Goal: Register for event/course

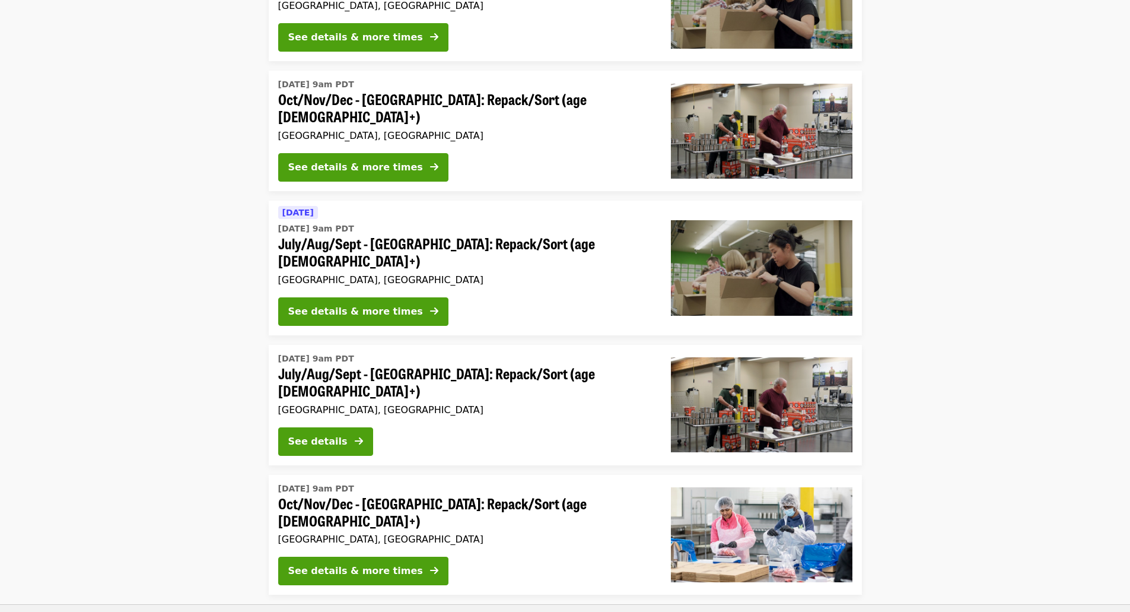
scroll to position [297, 0]
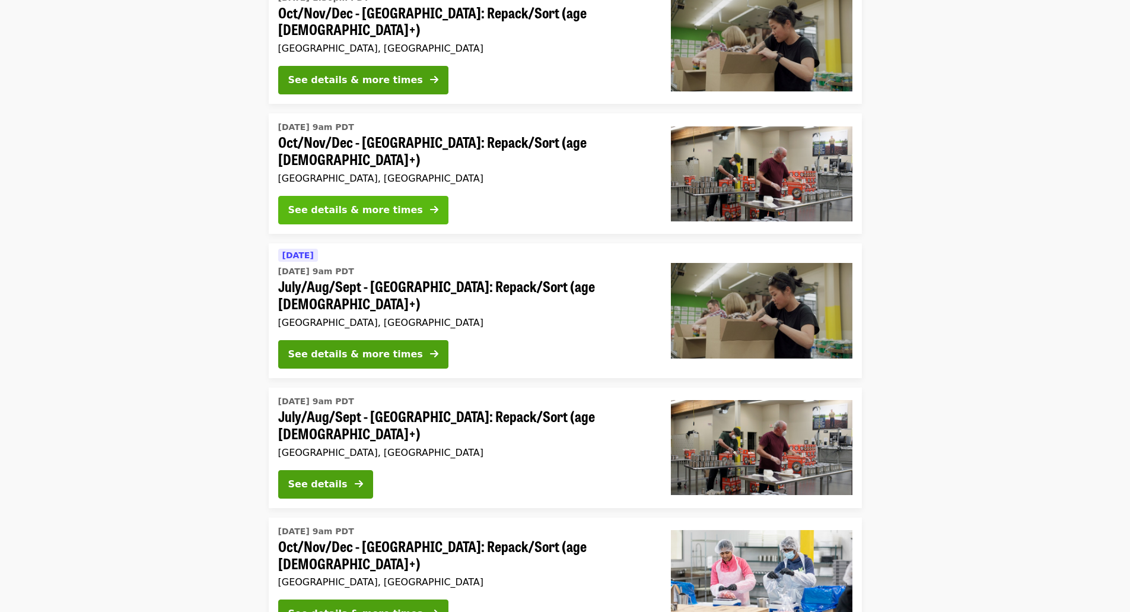
click at [339, 203] on div "See details & more times" at bounding box center [355, 210] width 135 height 14
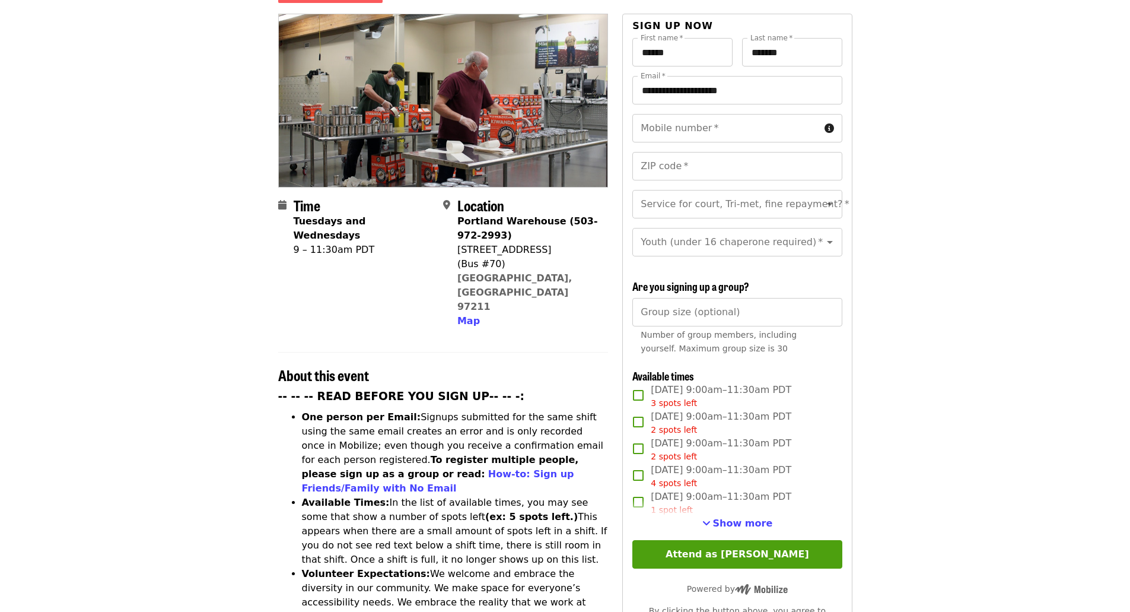
scroll to position [178, 0]
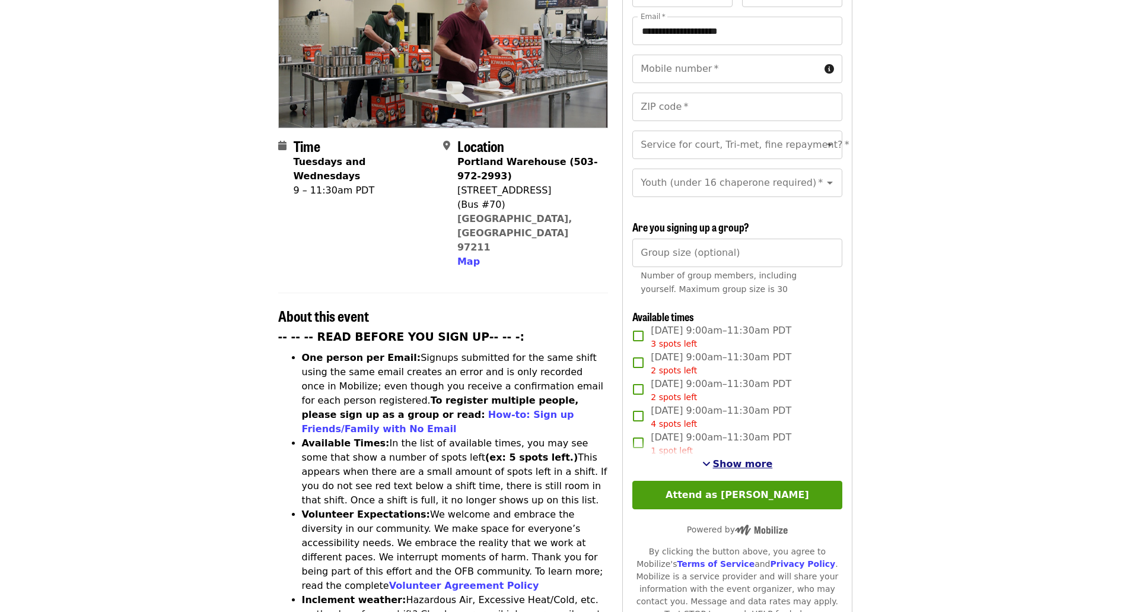
click at [749, 464] on span "Show more" at bounding box center [743, 463] width 60 height 11
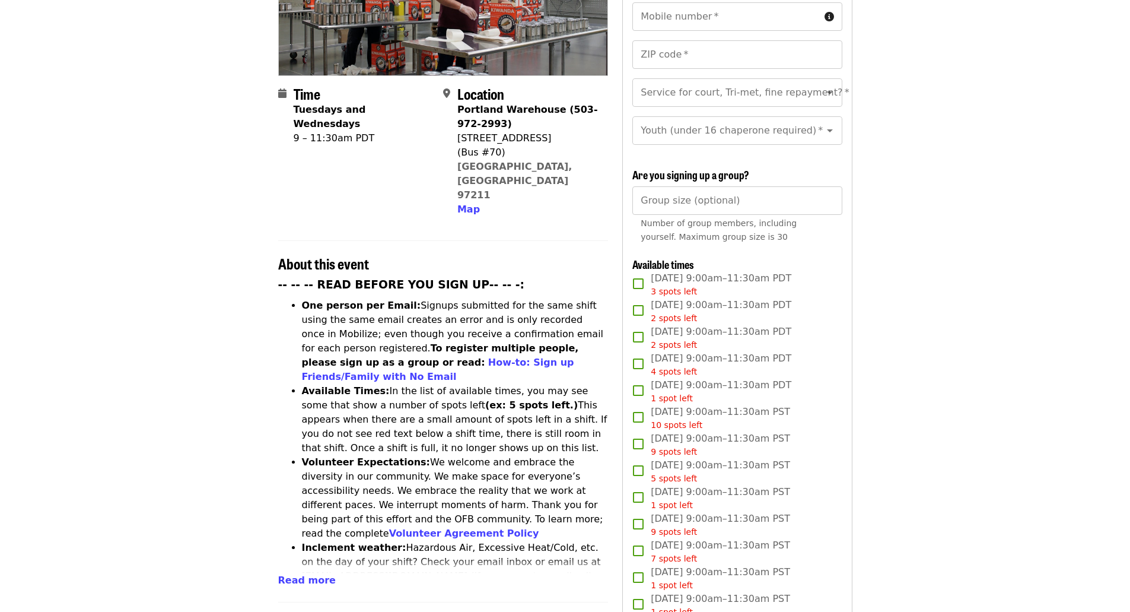
scroll to position [0, 0]
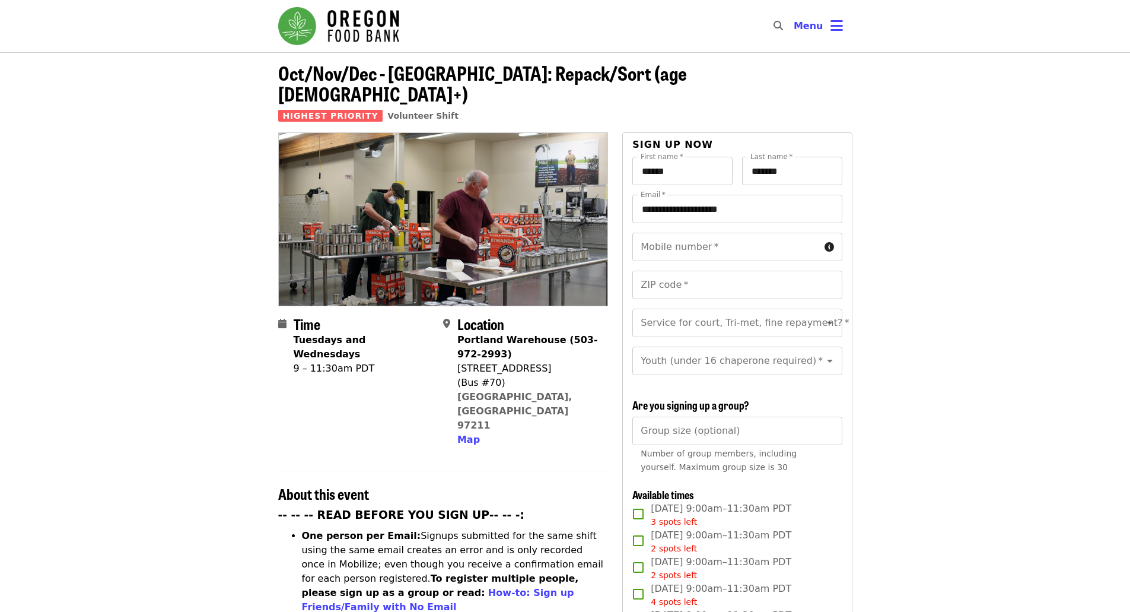
drag, startPoint x: 960, startPoint y: 474, endPoint x: 949, endPoint y: 315, distance: 159.3
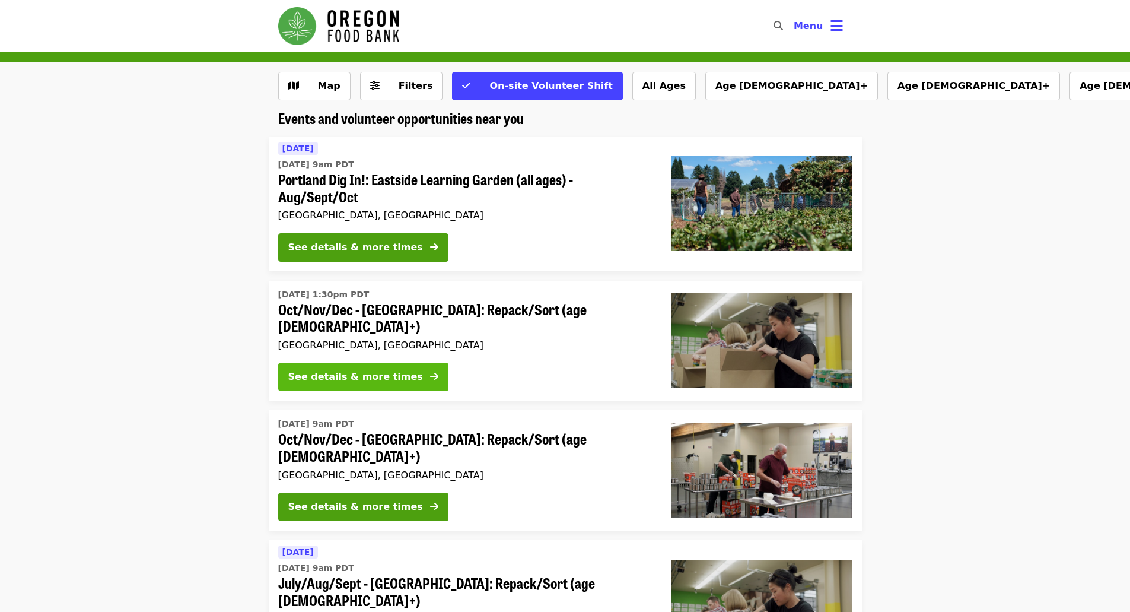
click at [311, 370] on div "See details & more times" at bounding box center [355, 377] width 135 height 14
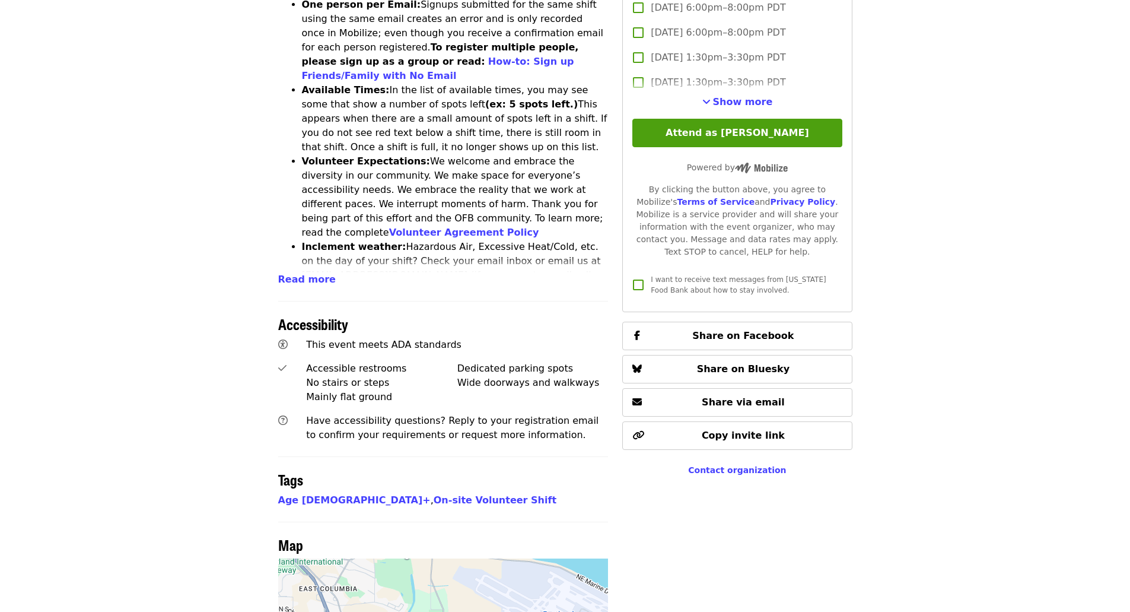
scroll to position [534, 0]
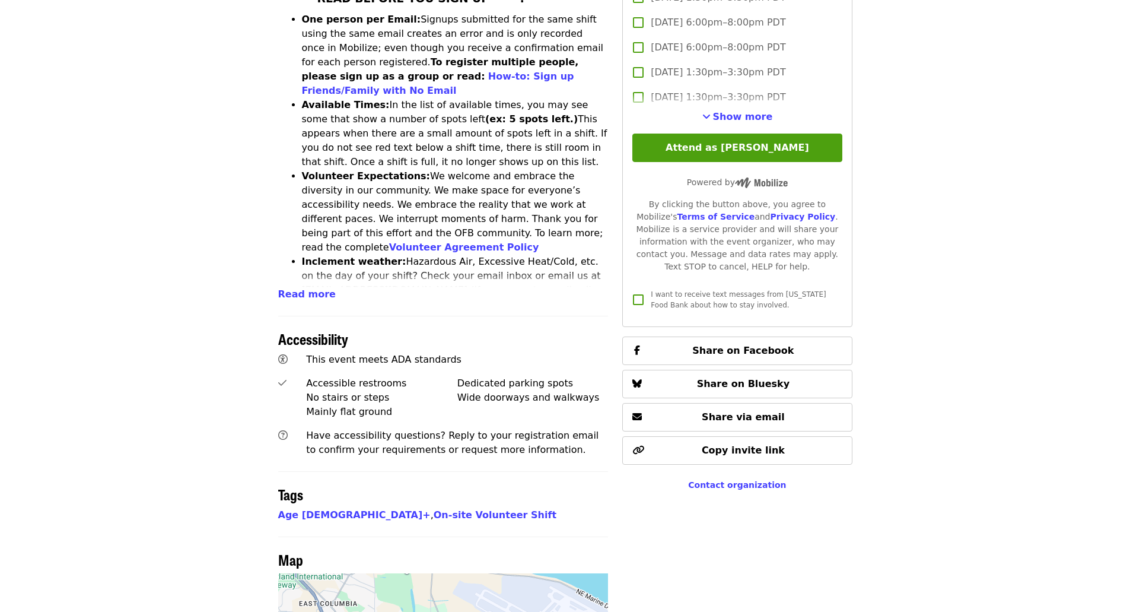
drag, startPoint x: 198, startPoint y: 515, endPoint x: 179, endPoint y: 298, distance: 218.0
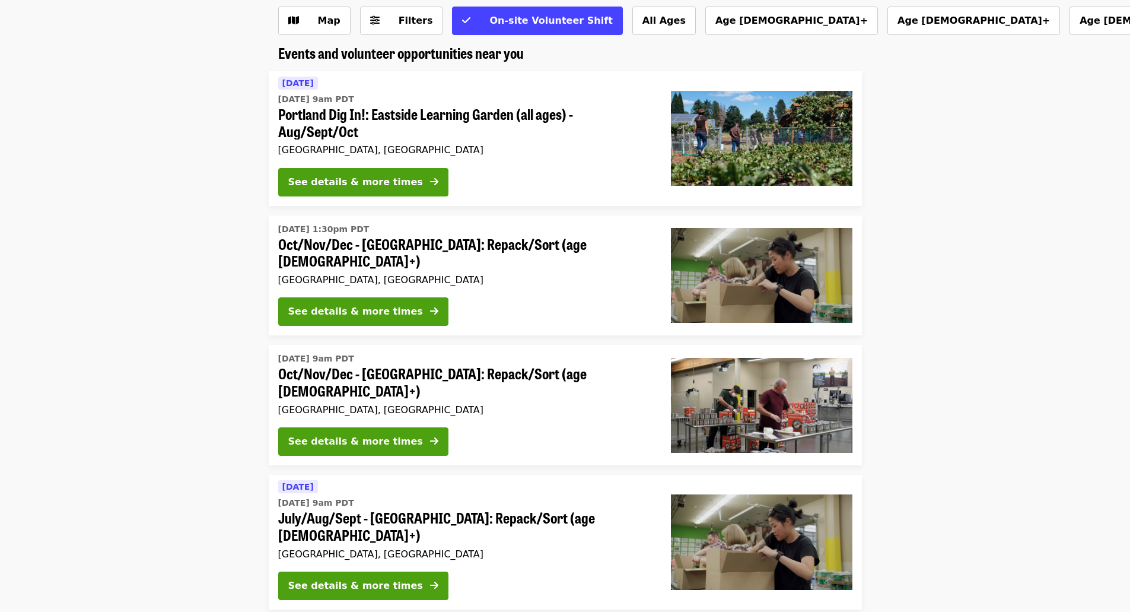
scroll to position [72, 0]
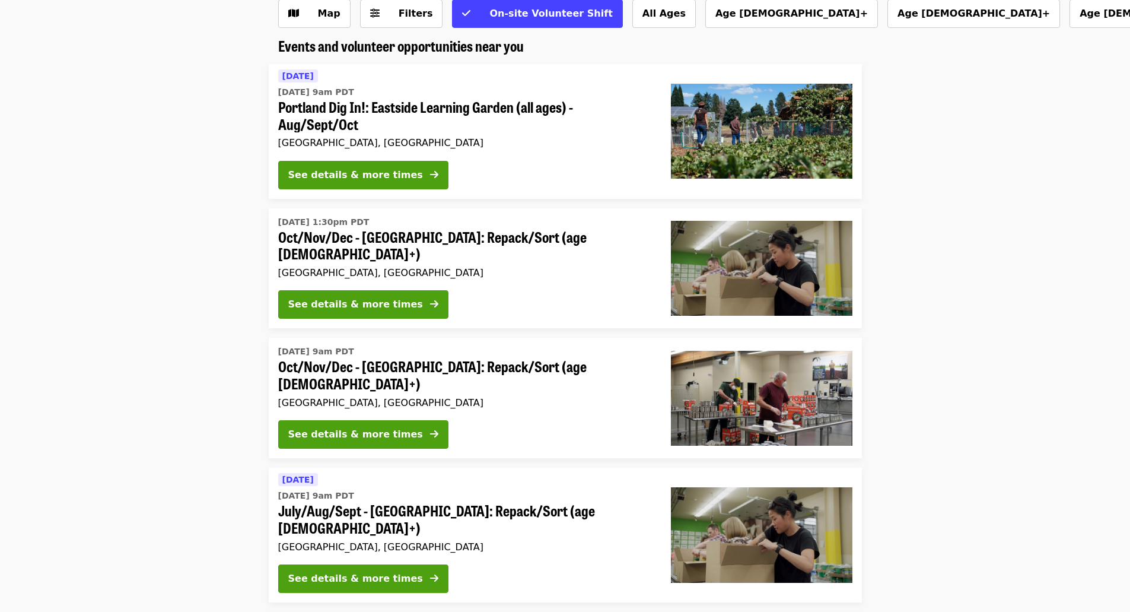
drag, startPoint x: 144, startPoint y: 147, endPoint x: 151, endPoint y: 171, distance: 25.8
click at [402, 184] on button "See details & more times" at bounding box center [363, 175] width 170 height 28
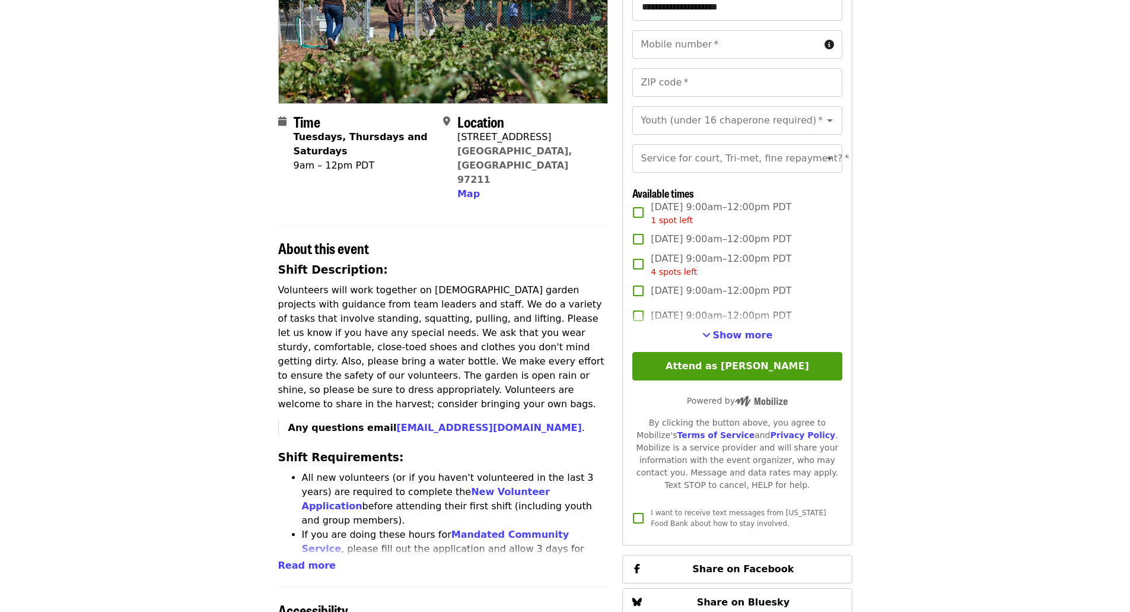
drag, startPoint x: 155, startPoint y: 187, endPoint x: 159, endPoint y: 243, distance: 56.5
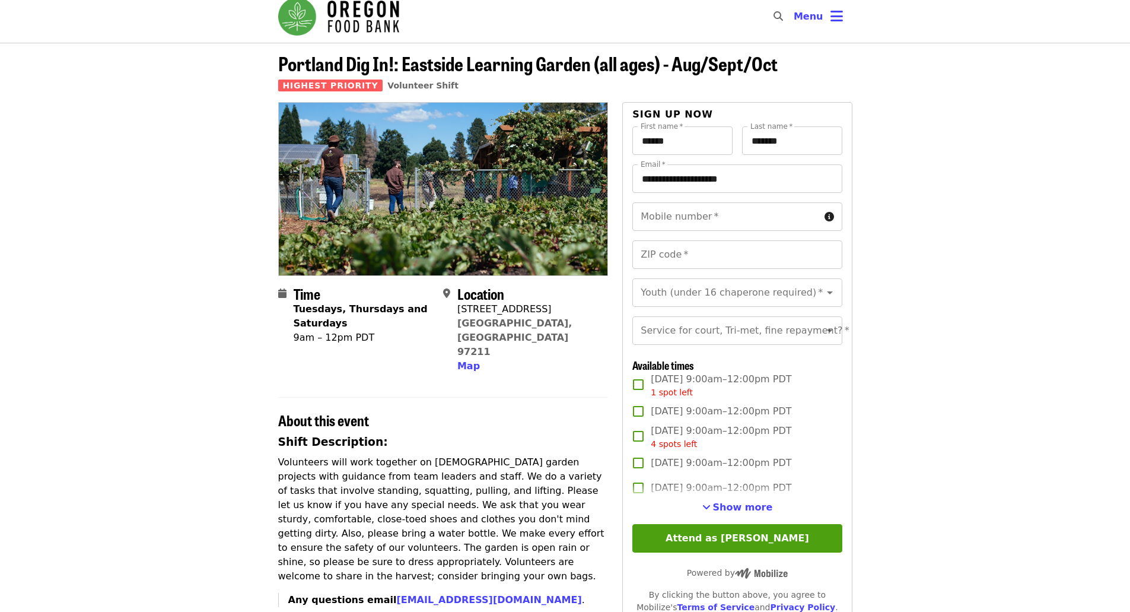
drag, startPoint x: 209, startPoint y: 444, endPoint x: 102, endPoint y: 63, distance: 395.6
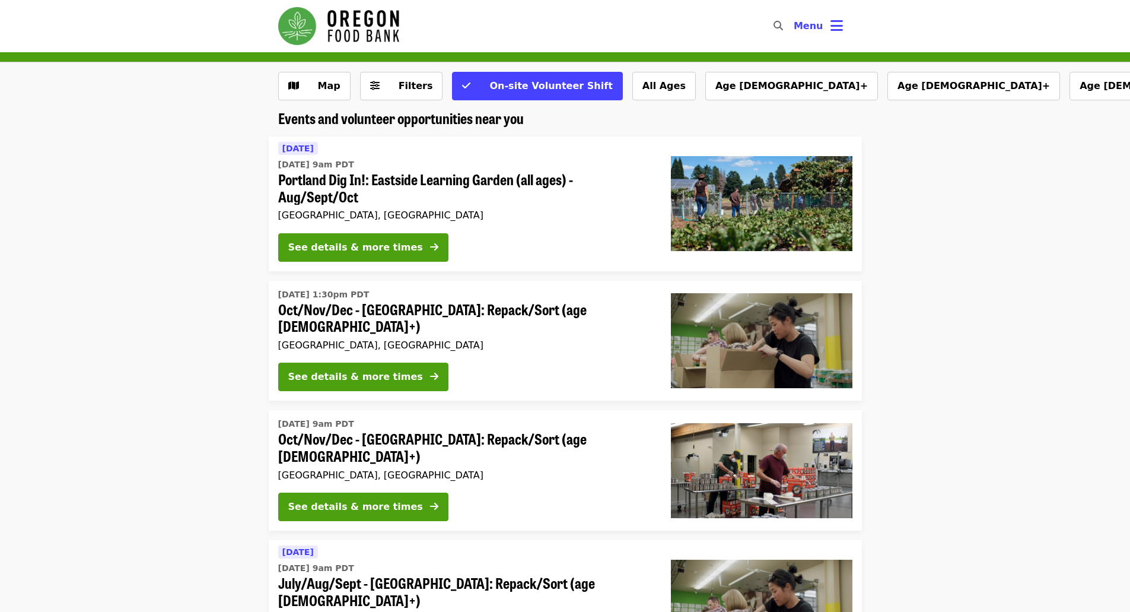
drag, startPoint x: 1021, startPoint y: 398, endPoint x: 1045, endPoint y: 270, distance: 129.7
click at [390, 182] on span "Portland Dig In!: Eastside Learning Garden (all ages) - Aug/Sept/Oct" at bounding box center [465, 188] width 374 height 34
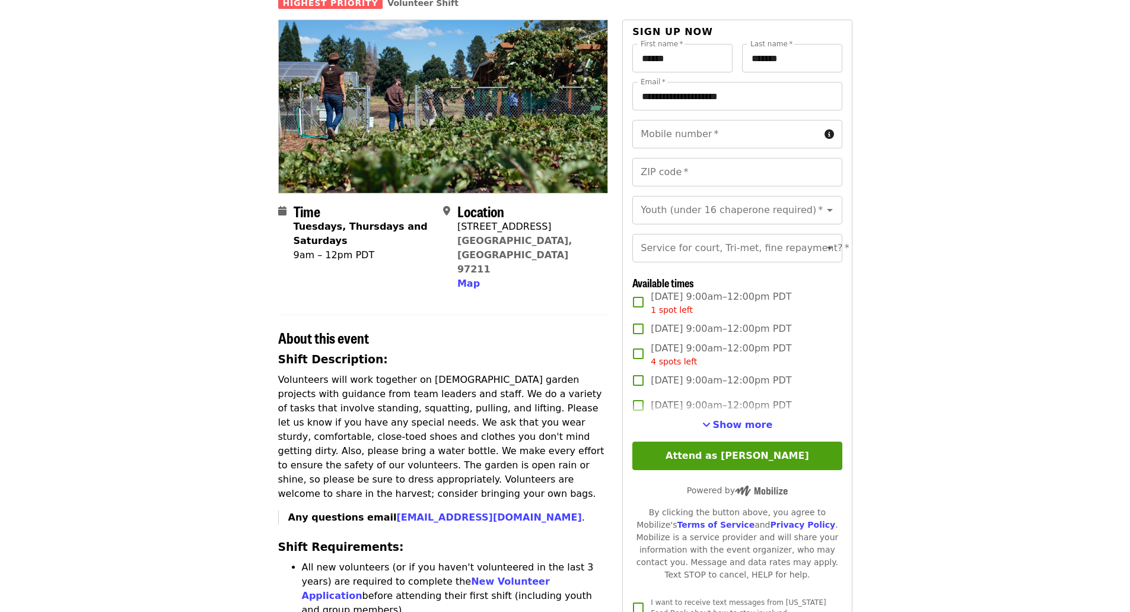
scroll to position [119, 0]
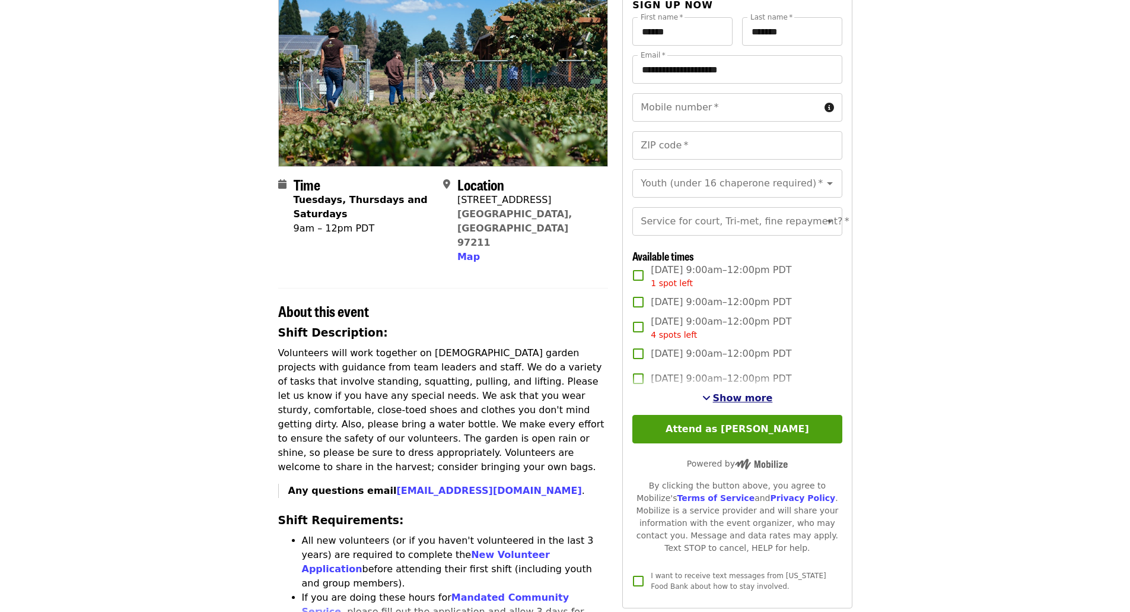
click at [738, 403] on span "Show more" at bounding box center [743, 397] width 60 height 11
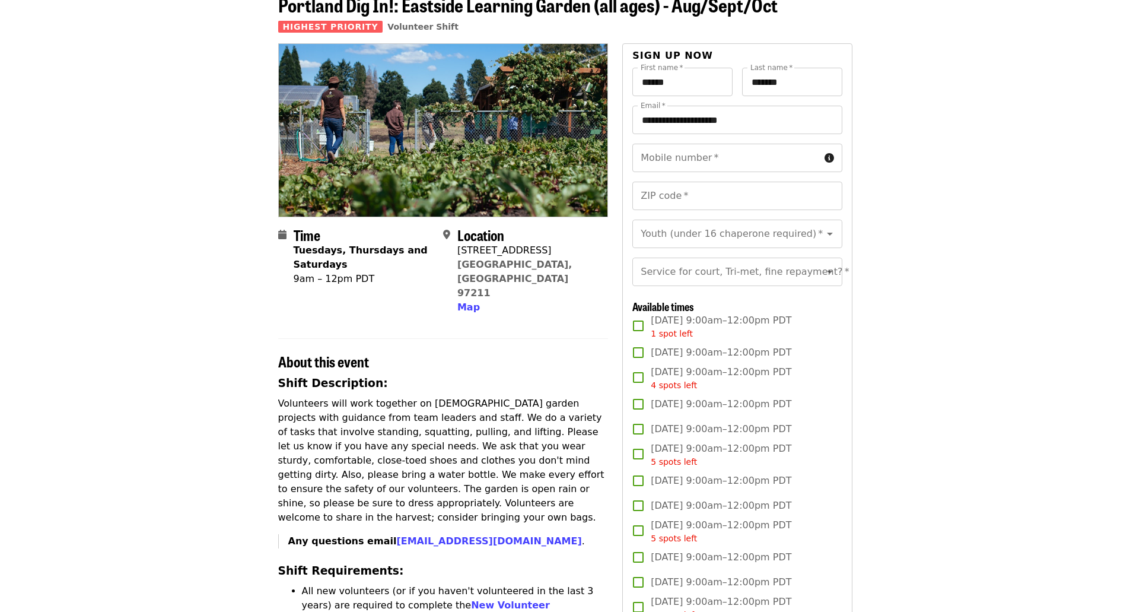
scroll to position [0, 0]
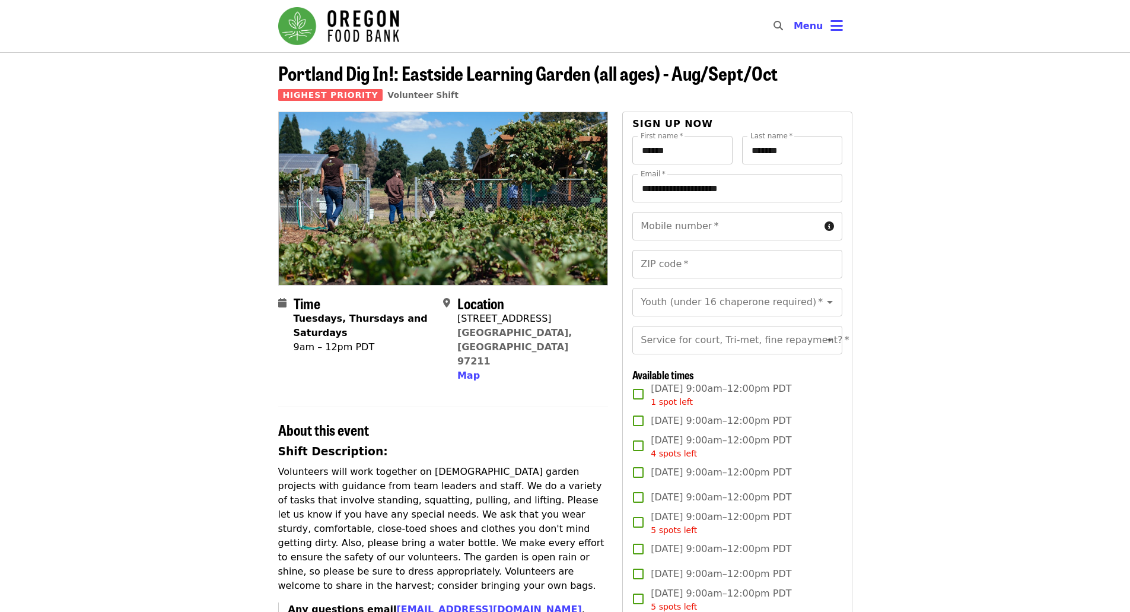
drag, startPoint x: 931, startPoint y: 438, endPoint x: 937, endPoint y: 279, distance: 158.5
drag, startPoint x: 138, startPoint y: 387, endPoint x: 144, endPoint y: 167, distance: 219.6
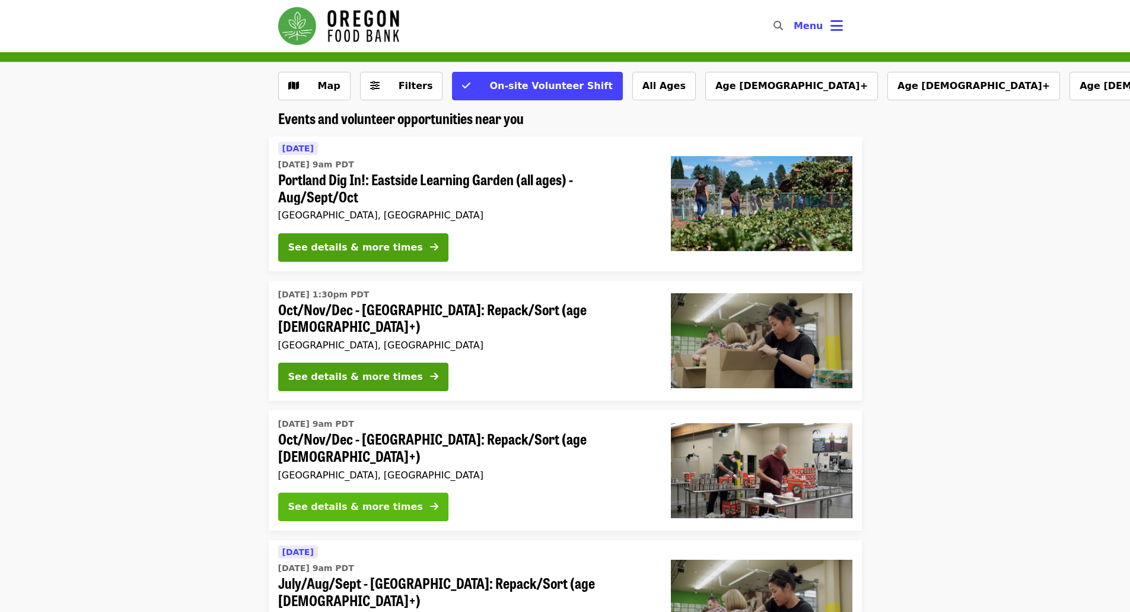
click at [388, 499] on div "See details & more times" at bounding box center [355, 506] width 135 height 14
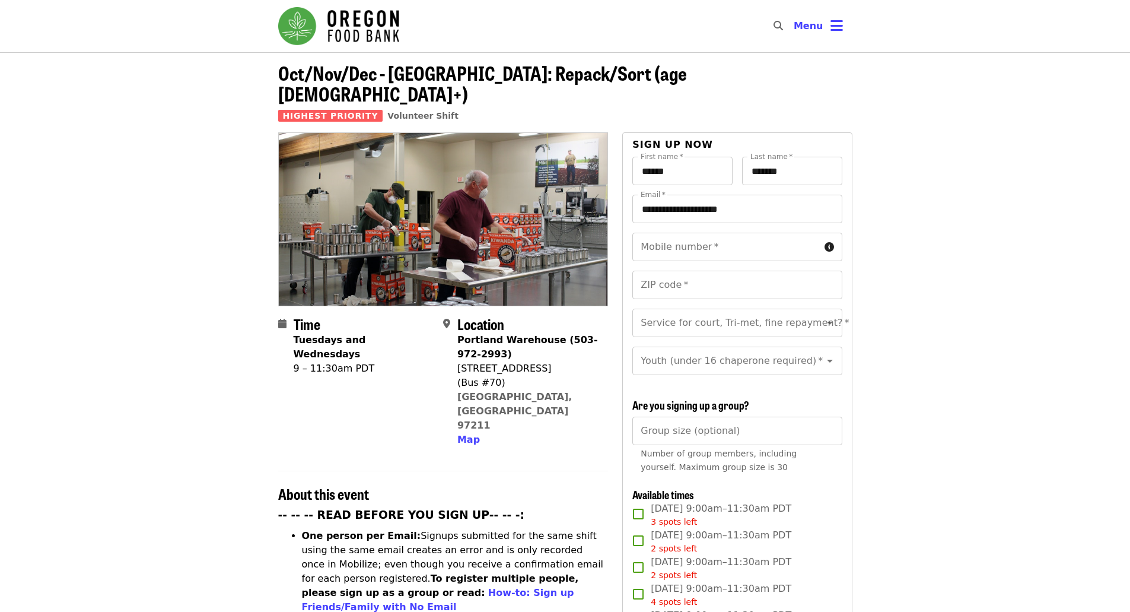
click at [317, 85] on span "Oct/Nov/Dec - Portland: Repack/Sort (age 16+)" at bounding box center [482, 83] width 409 height 49
drag, startPoint x: 122, startPoint y: 336, endPoint x: 118, endPoint y: 36, distance: 300.7
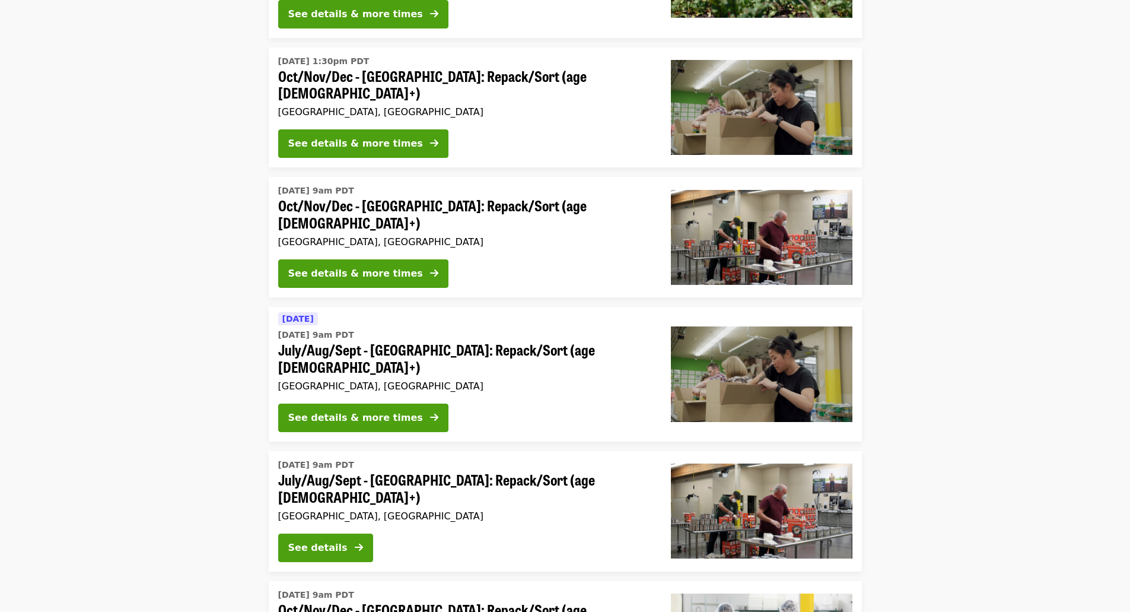
scroll to position [237, 0]
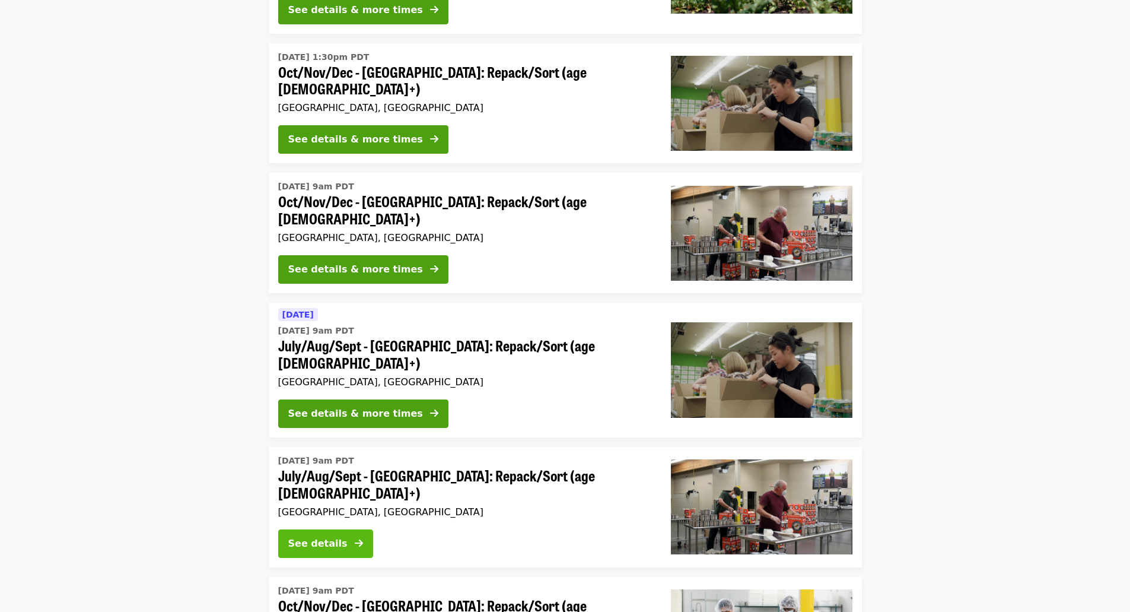
click at [339, 536] on div "See details" at bounding box center [317, 543] width 59 height 14
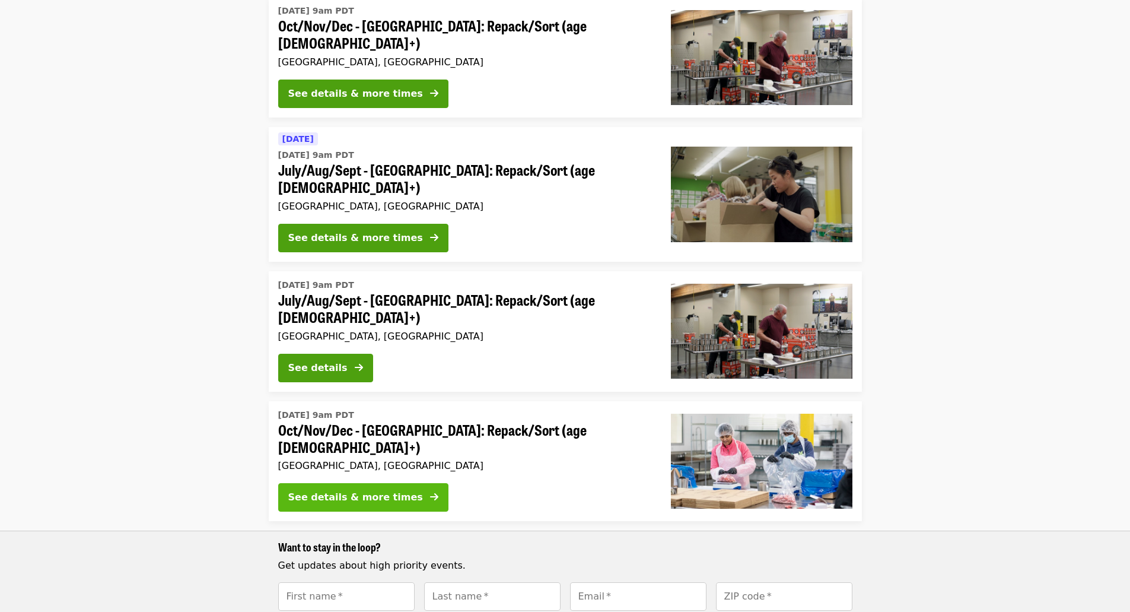
scroll to position [415, 0]
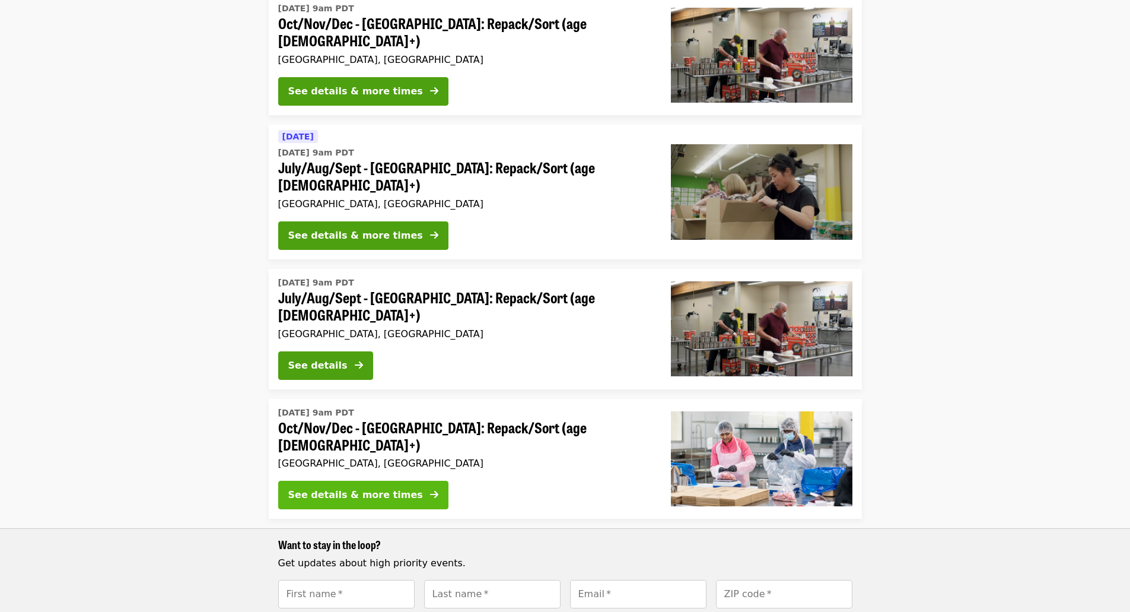
click at [339, 488] on div "See details & more times" at bounding box center [355, 495] width 135 height 14
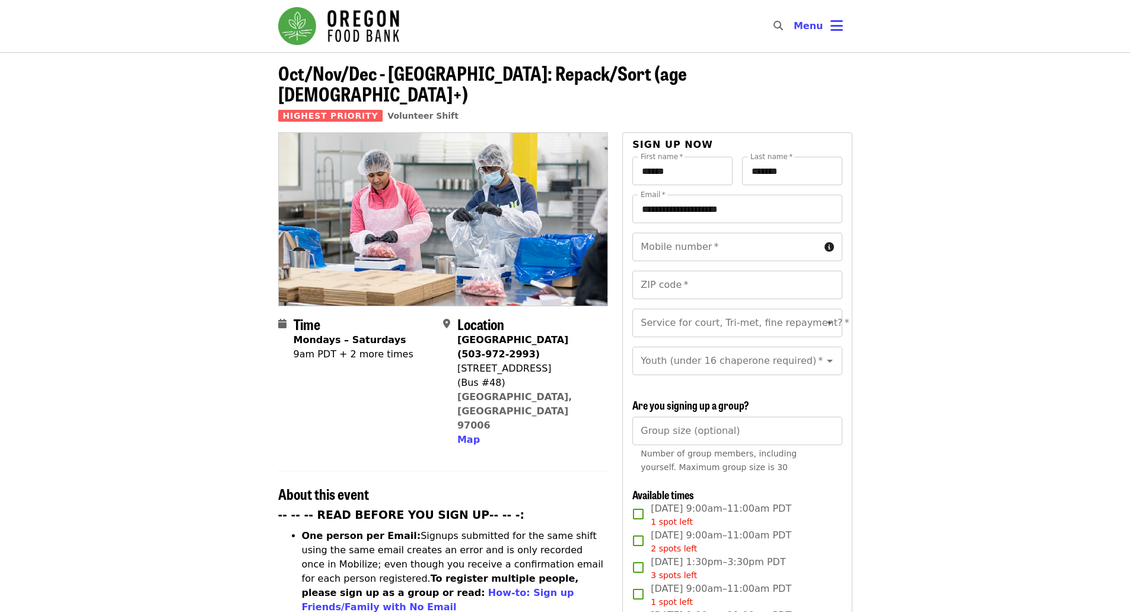
click at [355, 347] on div "9am PDT + 2 more times" at bounding box center [354, 354] width 120 height 14
click at [358, 333] on div "Mondays – Saturdays" at bounding box center [354, 340] width 120 height 14
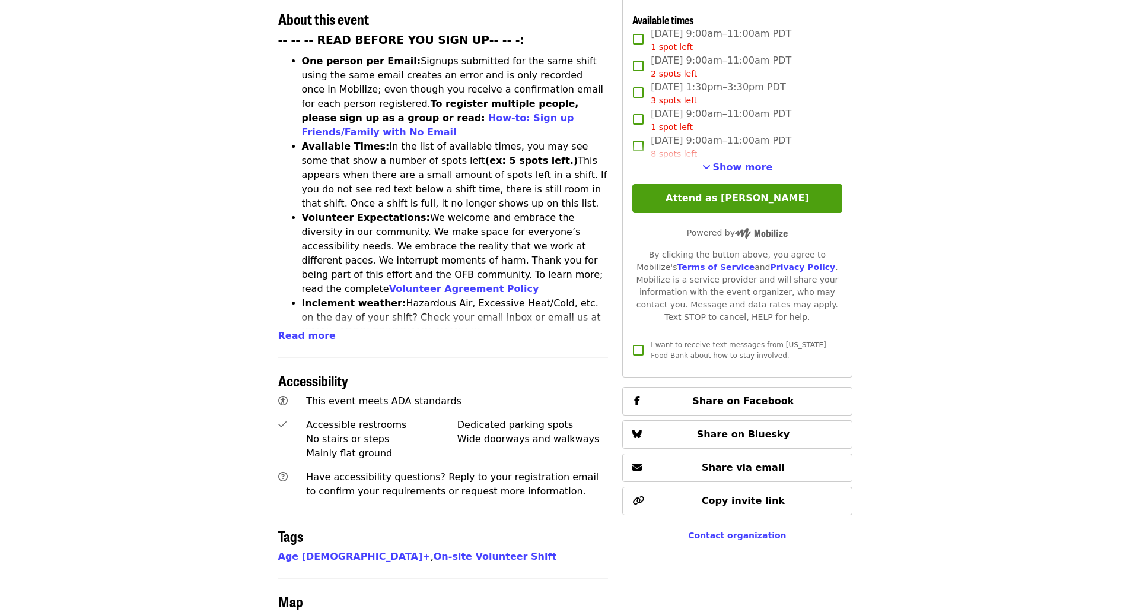
scroll to position [182, 0]
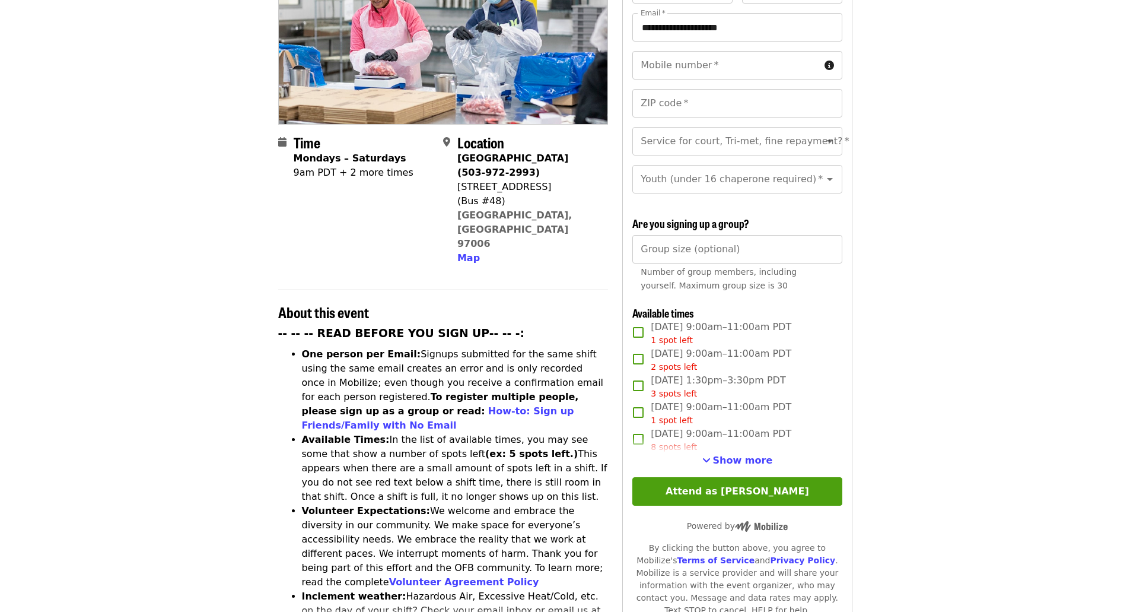
drag, startPoint x: 932, startPoint y: 435, endPoint x: 874, endPoint y: 129, distance: 311.4
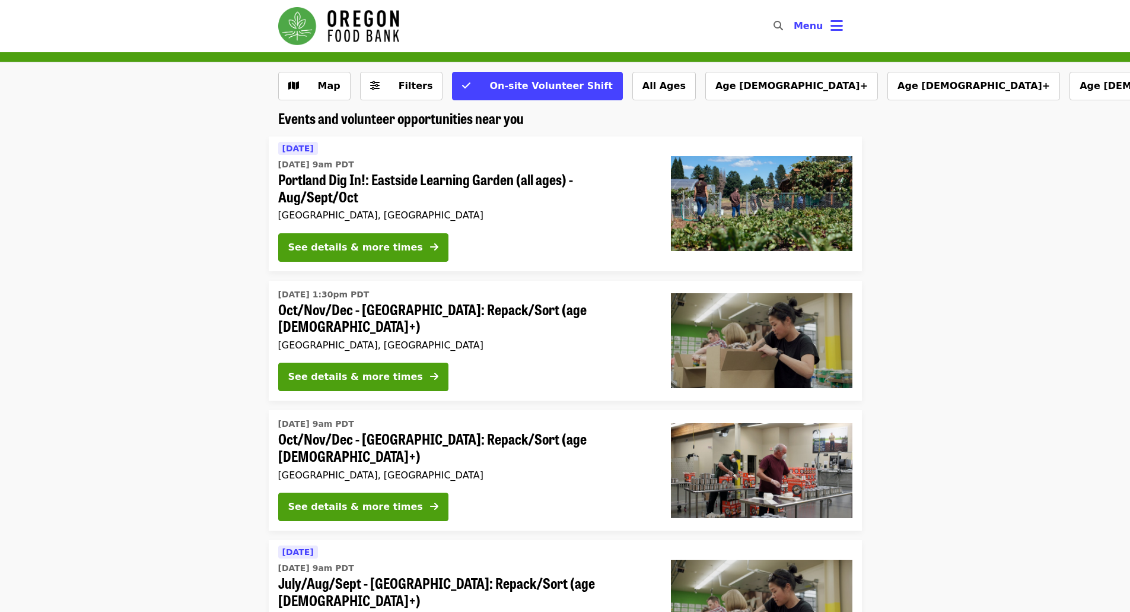
drag, startPoint x: 214, startPoint y: 297, endPoint x: 180, endPoint y: 197, distance: 105.2
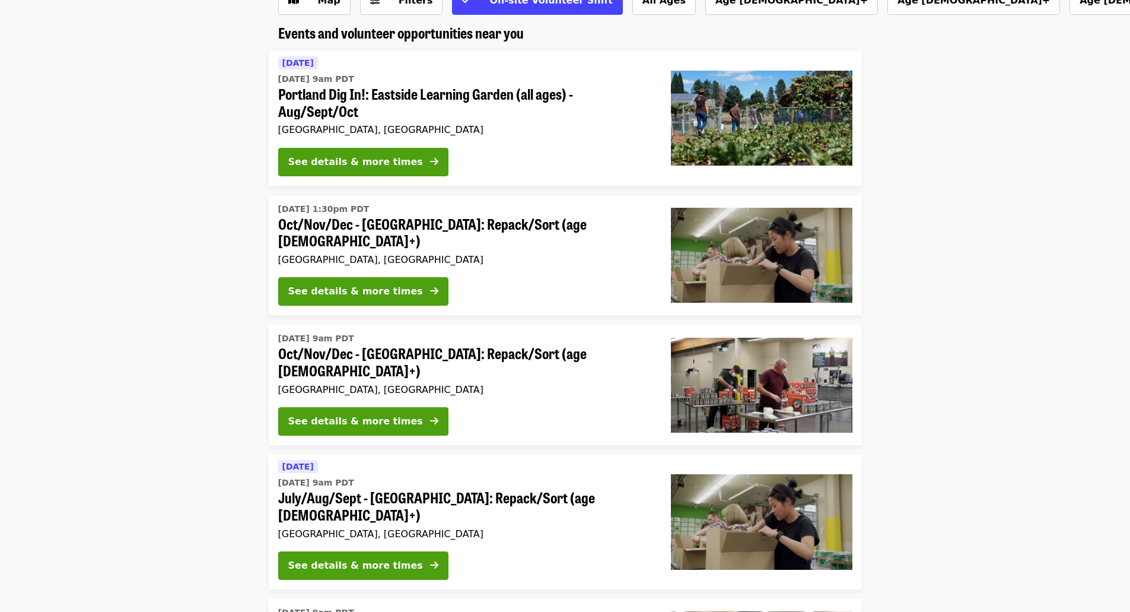
scroll to position [178, 0]
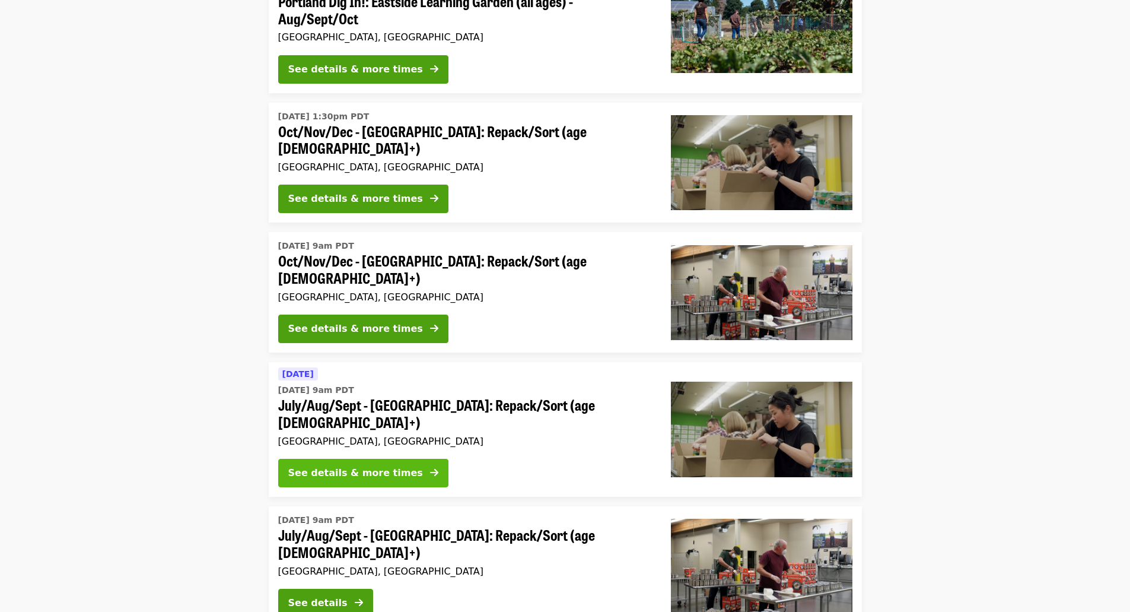
click at [343, 466] on div "See details & more times" at bounding box center [355, 473] width 135 height 14
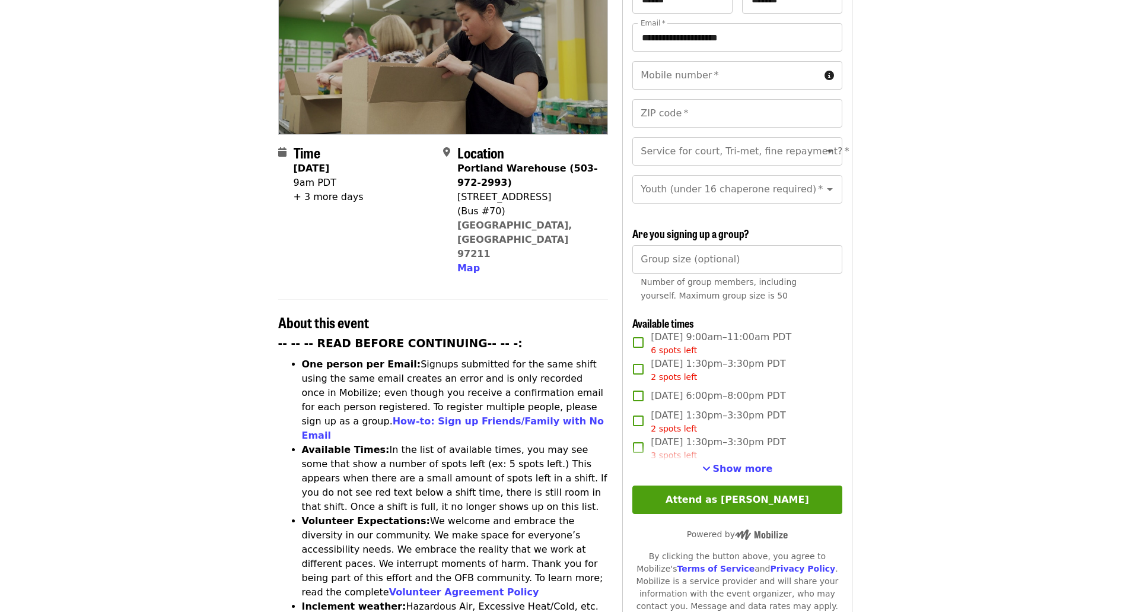
scroll to position [158, 0]
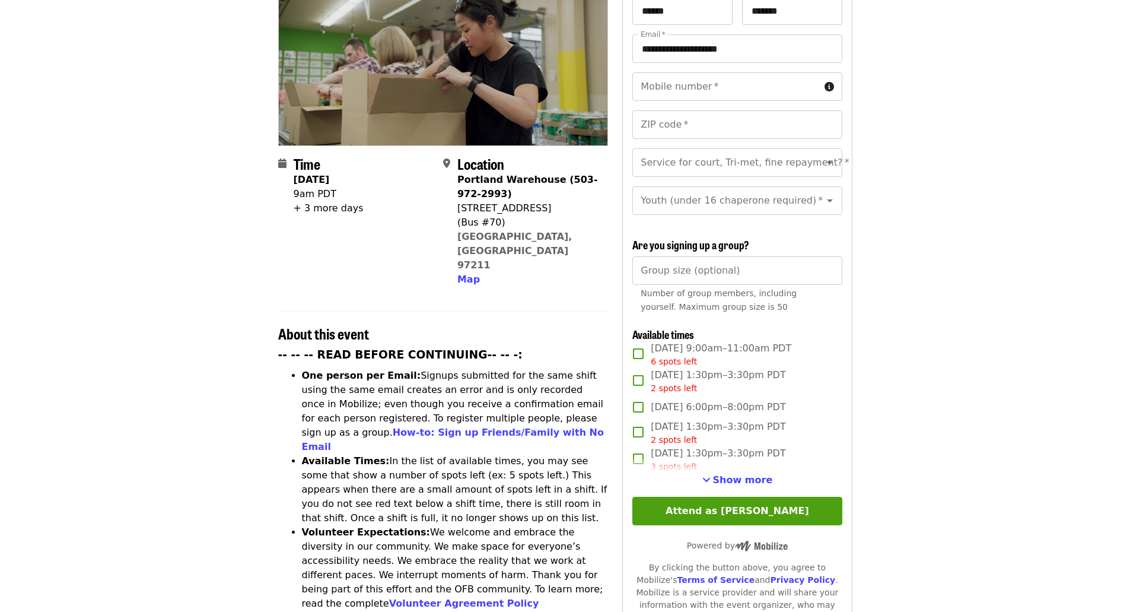
drag, startPoint x: 99, startPoint y: 343, endPoint x: 100, endPoint y: 320, distance: 23.2
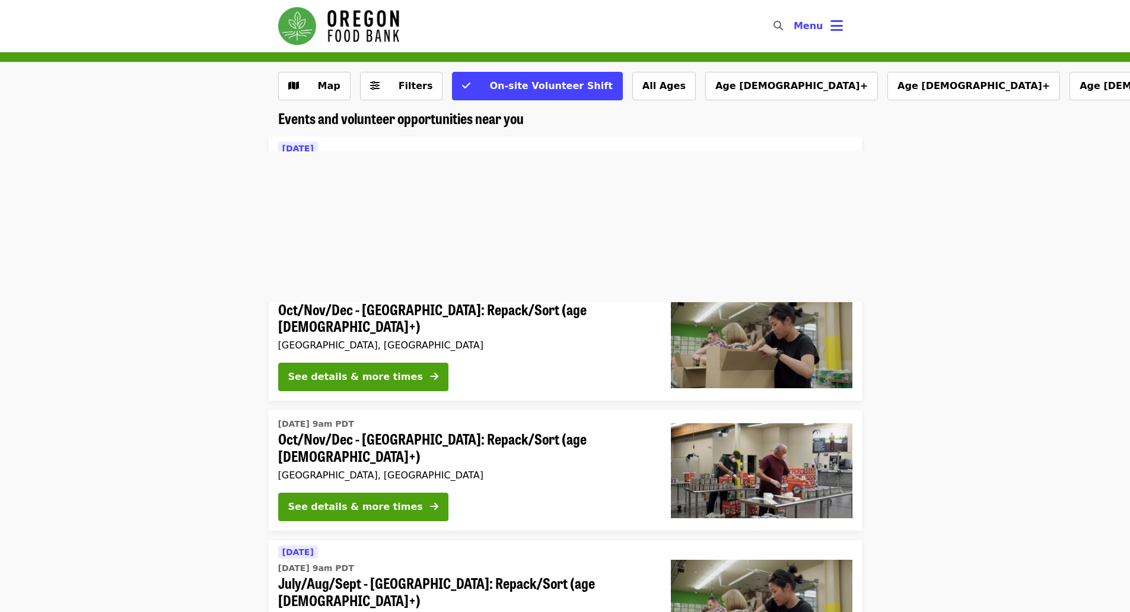
drag, startPoint x: 172, startPoint y: 359, endPoint x: 179, endPoint y: 85, distance: 274.7
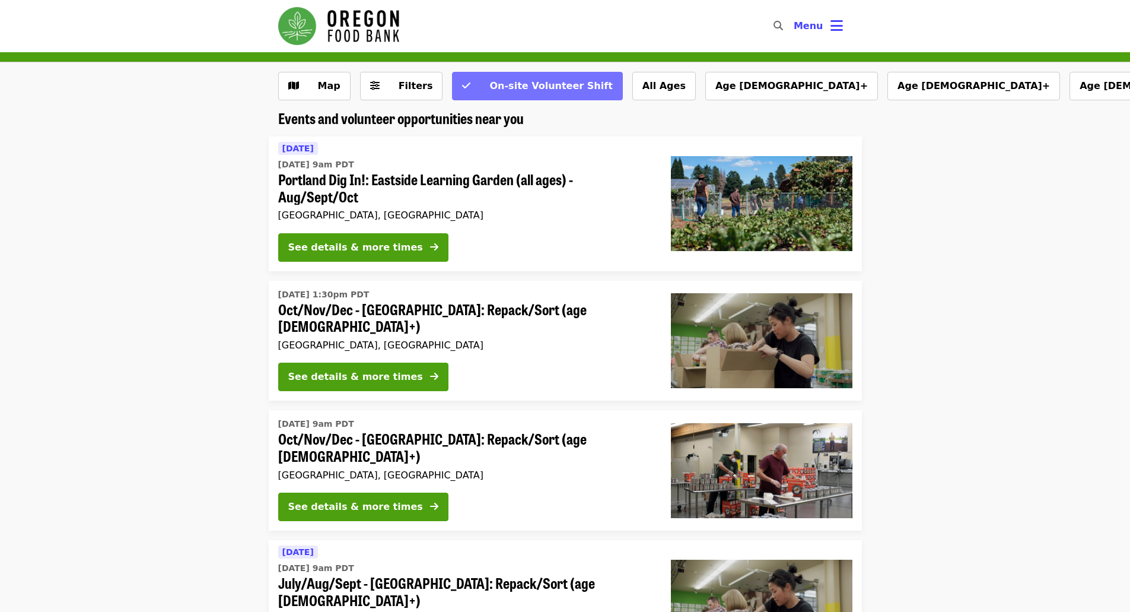
click at [517, 86] on span "On-site Volunteer Shift" at bounding box center [550, 85] width 123 height 11
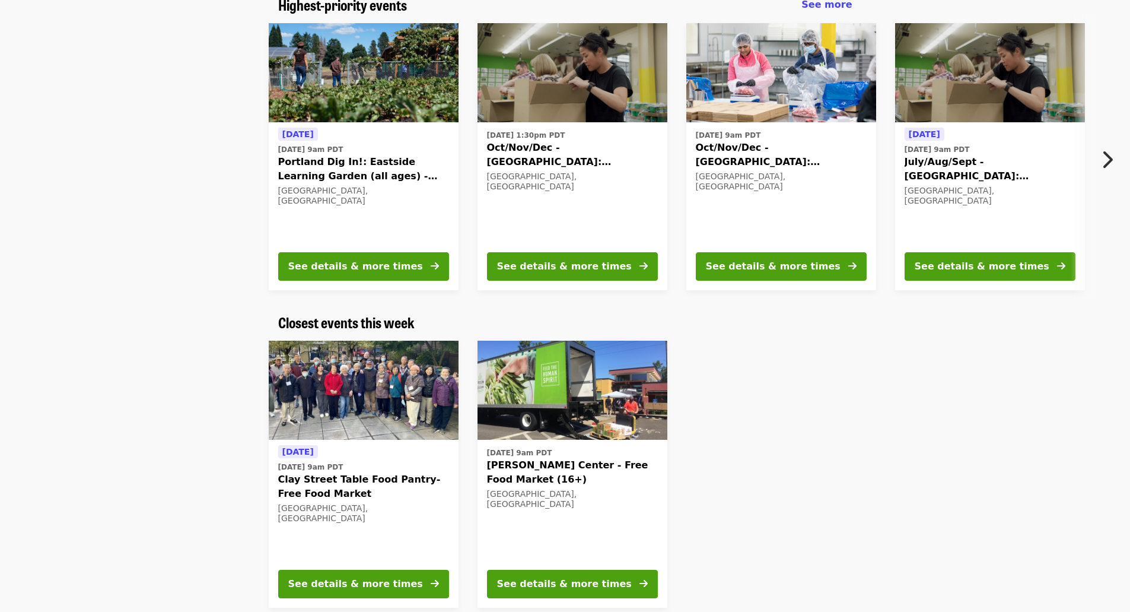
drag, startPoint x: 154, startPoint y: 244, endPoint x: 167, endPoint y: 296, distance: 53.4
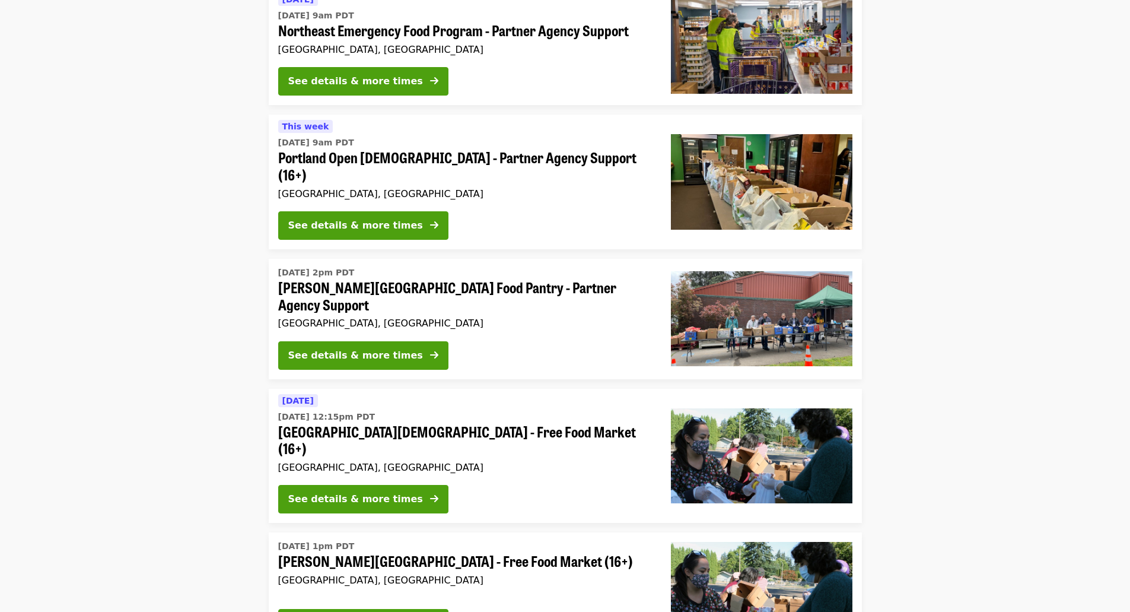
scroll to position [2330, 0]
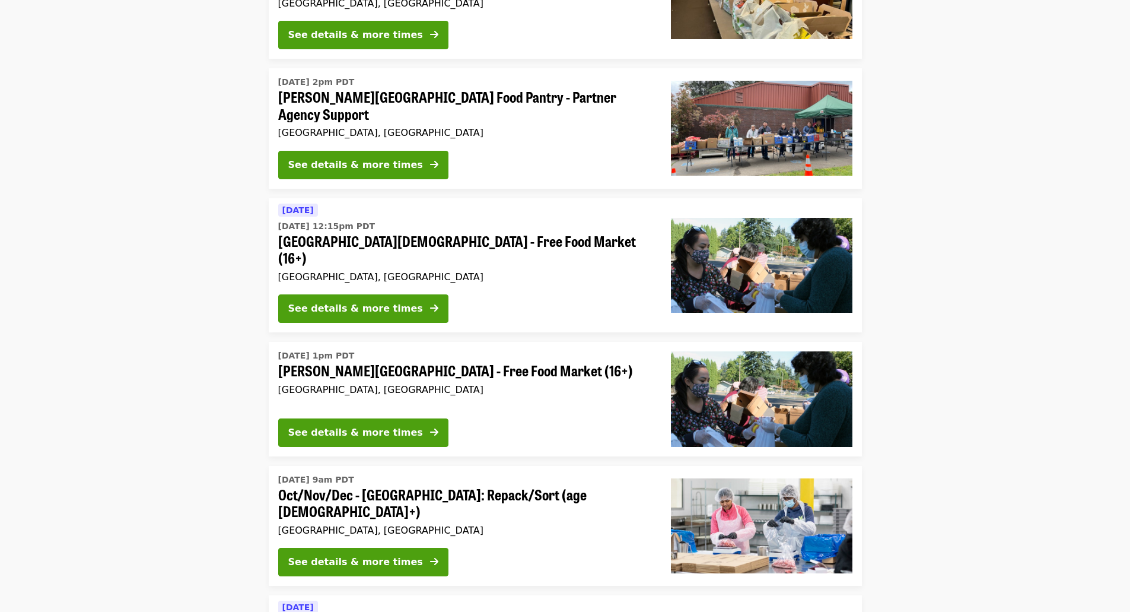
drag, startPoint x: 157, startPoint y: 249, endPoint x: 176, endPoint y: 358, distance: 110.8
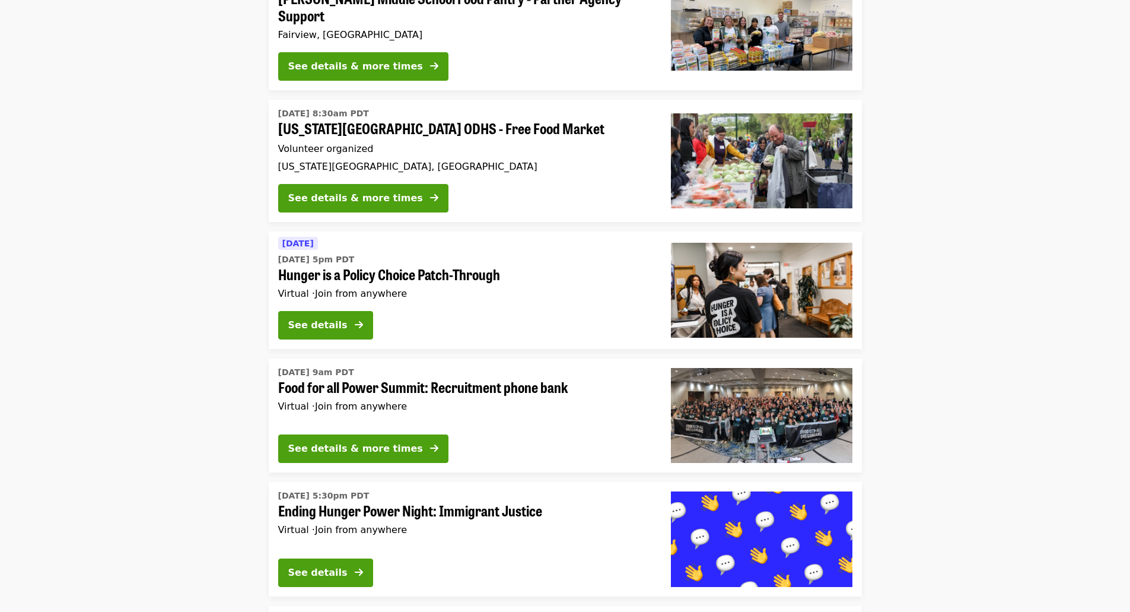
scroll to position [3220, 0]
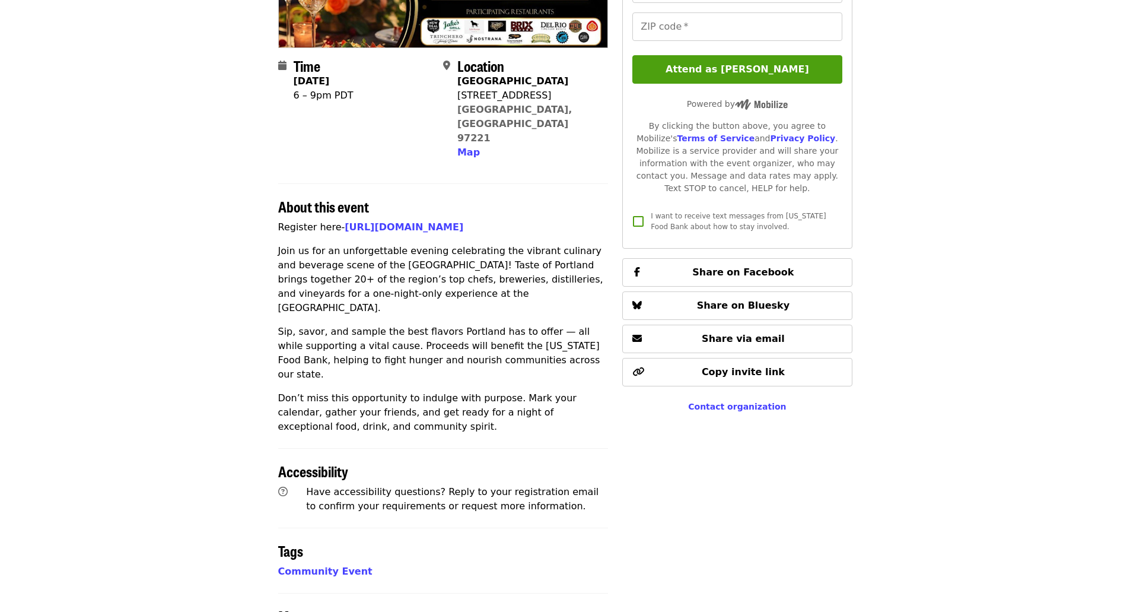
scroll to position [297, 0]
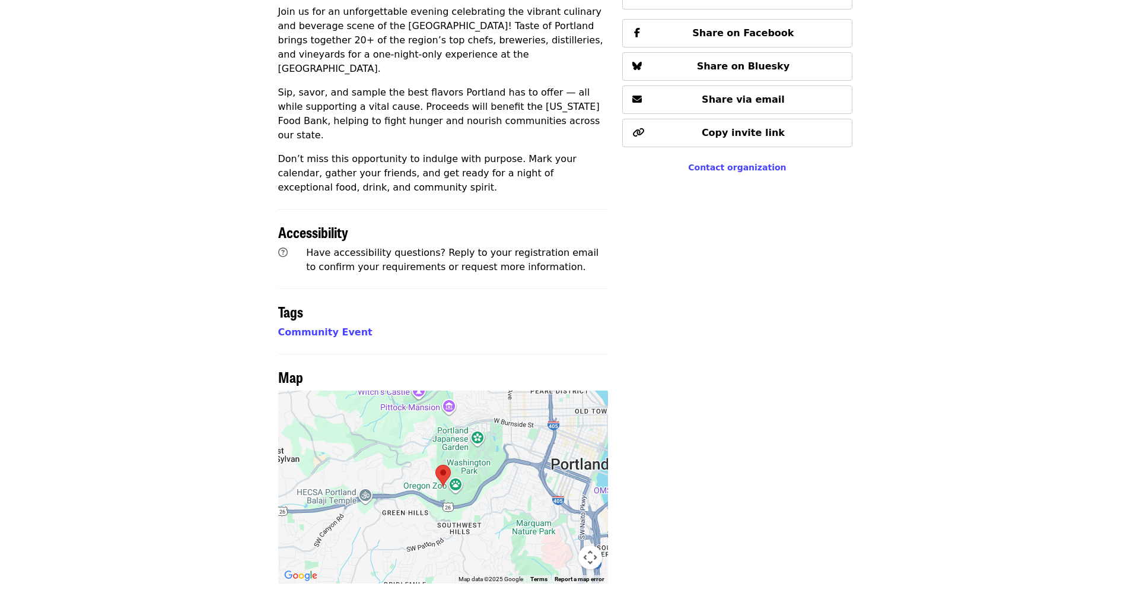
drag, startPoint x: 200, startPoint y: 269, endPoint x: 181, endPoint y: 354, distance: 87.5
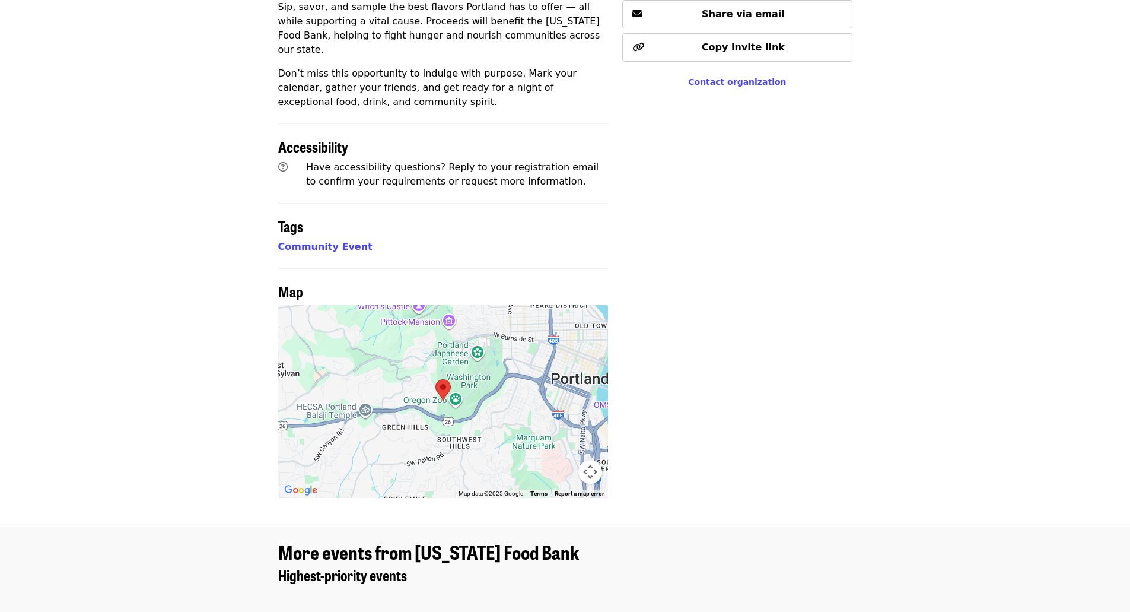
scroll to position [0, 0]
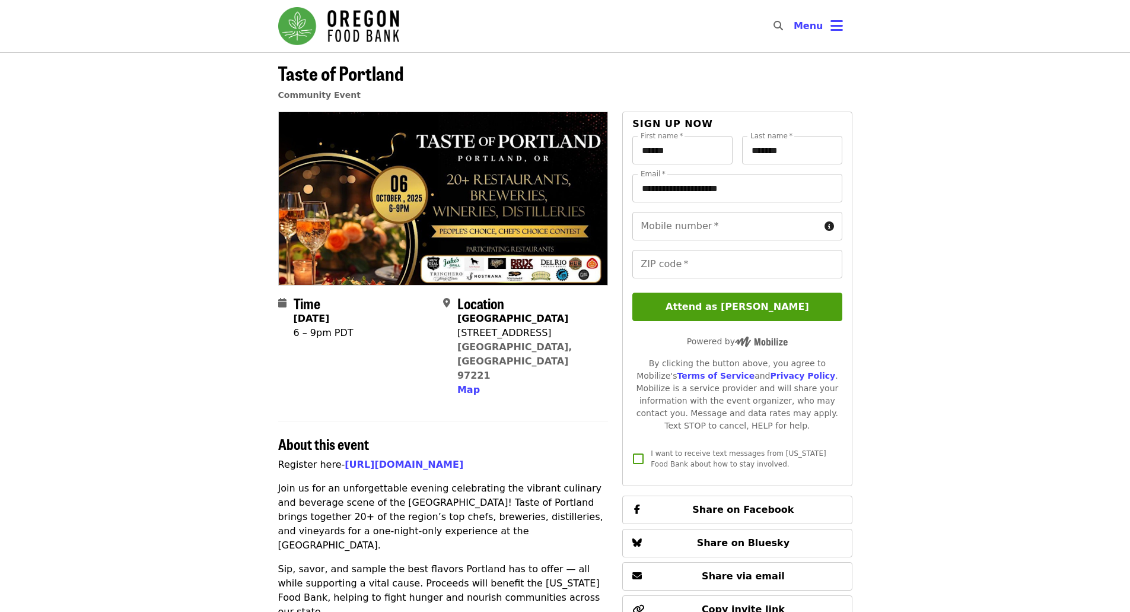
drag, startPoint x: 179, startPoint y: 352, endPoint x: 142, endPoint y: 29, distance: 325.4
